Goal: Information Seeking & Learning: Learn about a topic

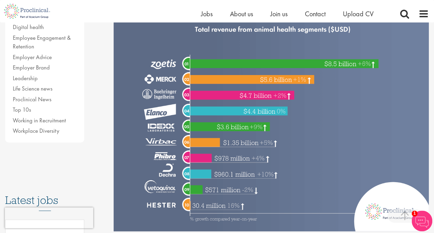
scroll to position [199, 0]
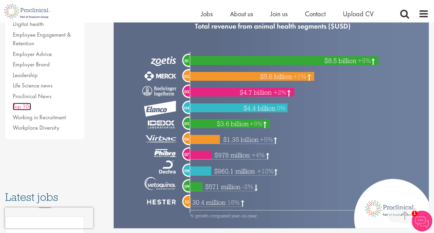
click at [19, 107] on link "Top 10s" at bounding box center [22, 106] width 18 height 8
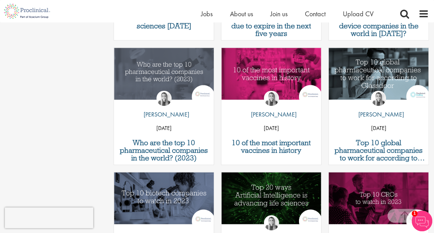
scroll to position [454, 0]
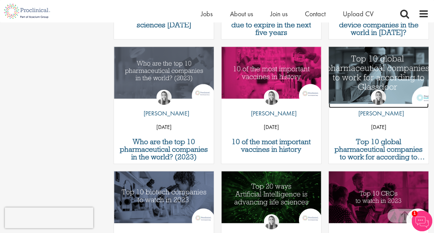
click at [377, 76] on img "Link to a post" at bounding box center [378, 72] width 120 height 62
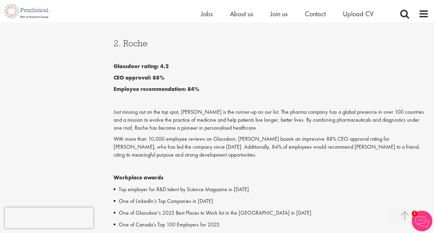
scroll to position [797, 0]
